Goal: Task Accomplishment & Management: Use online tool/utility

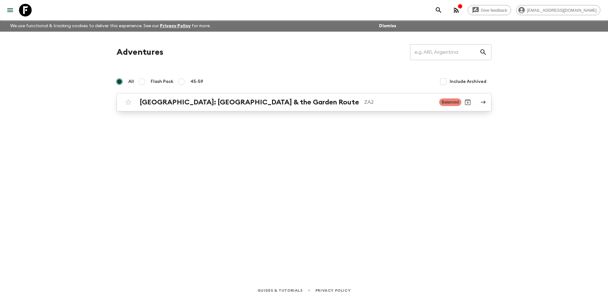
click at [395, 106] on p "ZA2" at bounding box center [399, 102] width 70 height 8
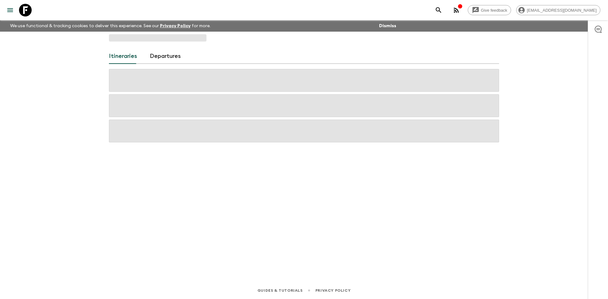
click at [395, 107] on span at bounding box center [304, 105] width 390 height 23
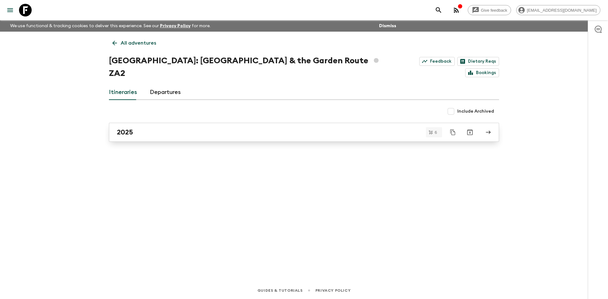
click at [169, 128] on div "2025" at bounding box center [298, 132] width 362 height 8
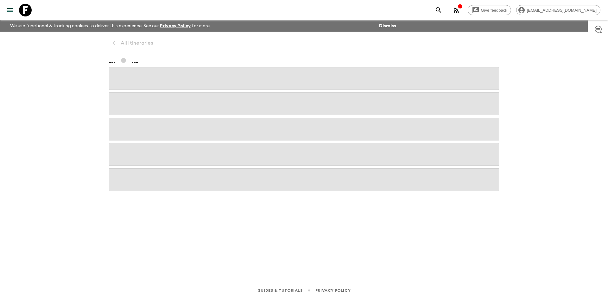
click at [169, 124] on span at bounding box center [304, 129] width 390 height 23
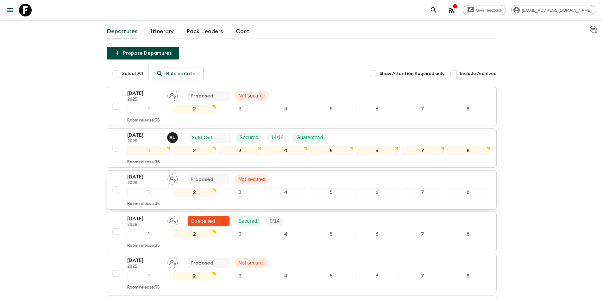
scroll to position [63, 0]
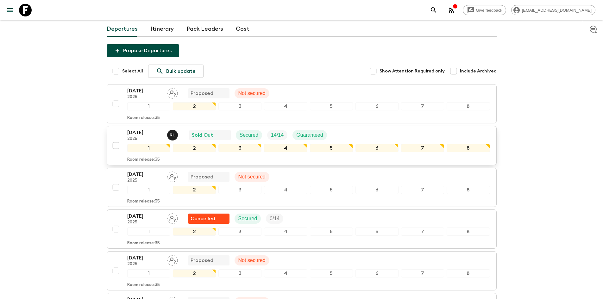
click at [234, 160] on div "Room release: 35" at bounding box center [308, 159] width 363 height 8
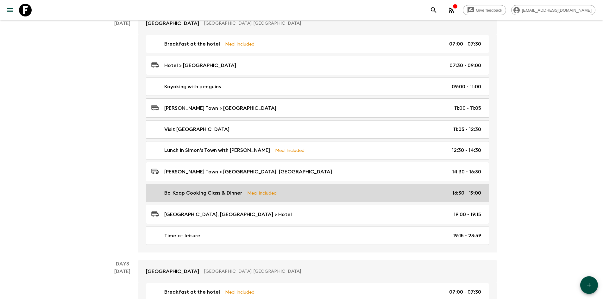
scroll to position [348, 0]
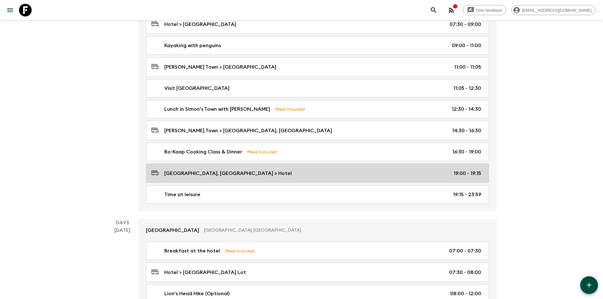
click at [245, 174] on div "[GEOGRAPHIC_DATA], [GEOGRAPHIC_DATA] > Hotel 19:00 - 19:15" at bounding box center [316, 173] width 330 height 9
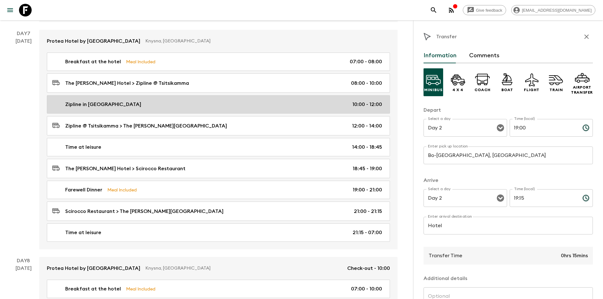
scroll to position [1296, 0]
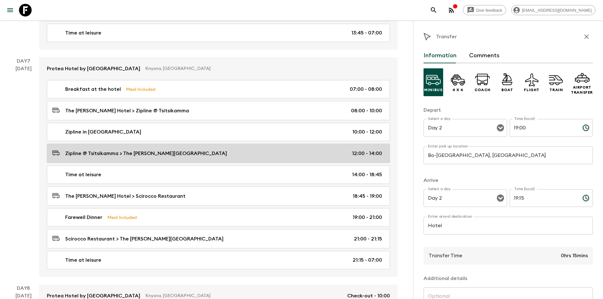
click at [172, 158] on div "Zipline @ [GEOGRAPHIC_DATA] > The [PERSON_NAME] Hotel 12:00 - 14:00" at bounding box center [217, 153] width 330 height 9
type input "Zipline @ Tsitsikamma"
type input "The [PERSON_NAME][GEOGRAPHIC_DATA]"
type input "Day 7"
type input "12:00"
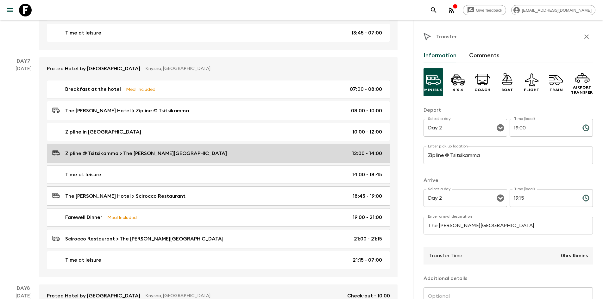
type input "Day 7"
type input "14:00"
click at [121, 157] on p "Zipline @ Tsitsikamma > The [PERSON_NAME][GEOGRAPHIC_DATA]" at bounding box center [146, 154] width 162 height 8
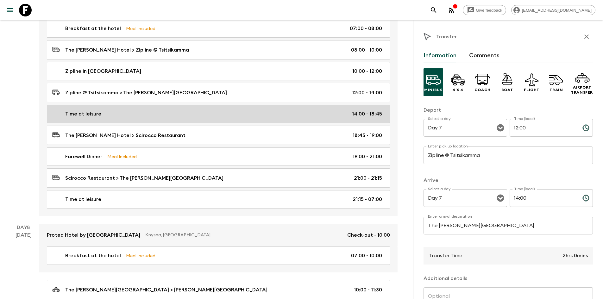
scroll to position [1360, 0]
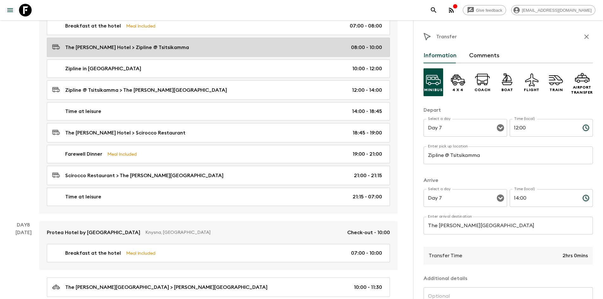
click at [139, 51] on p "The [PERSON_NAME] Hotel > Zipline @ Tsitsikamma" at bounding box center [127, 48] width 124 height 8
type input "The [PERSON_NAME][GEOGRAPHIC_DATA]"
type input "Zipline @ Tsitsikamma"
type input "08:00"
type input "10:00"
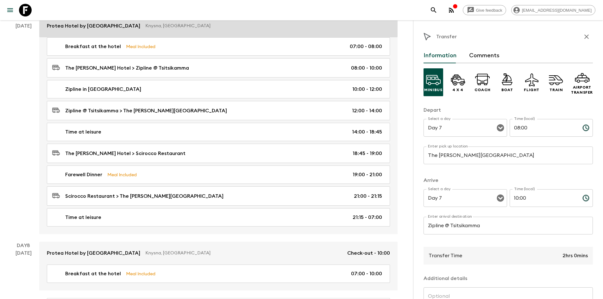
scroll to position [1296, 0]
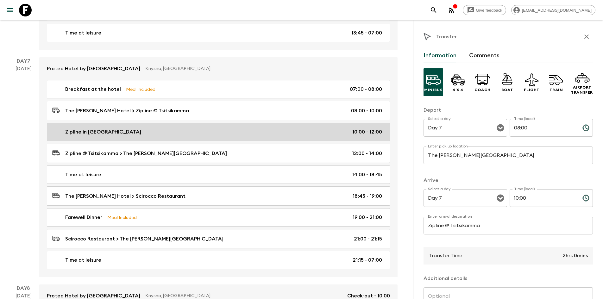
click at [94, 132] on link "Zipline in [GEOGRAPHIC_DATA] 10:00 - 12:00" at bounding box center [218, 132] width 343 height 18
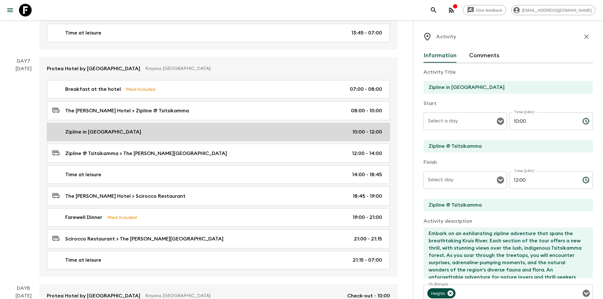
type input "Day 7"
